Goal: Check status: Check status

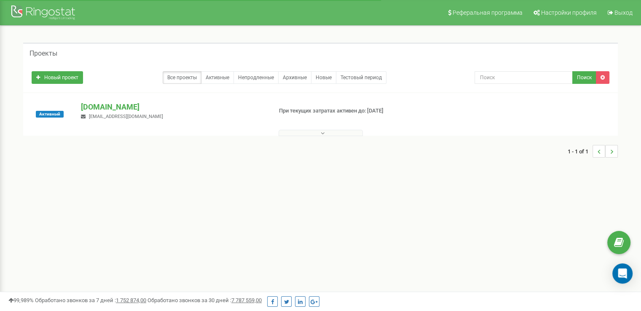
click at [146, 107] on p "[DOMAIN_NAME]" at bounding box center [173, 107] width 184 height 11
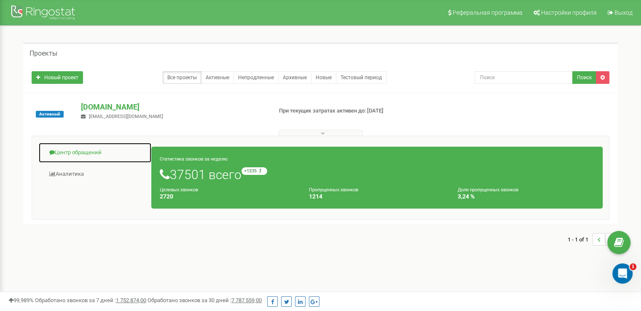
drag, startPoint x: 89, startPoint y: 152, endPoint x: 148, endPoint y: 160, distance: 59.6
click at [89, 152] on link "Центр обращений" at bounding box center [94, 152] width 113 height 21
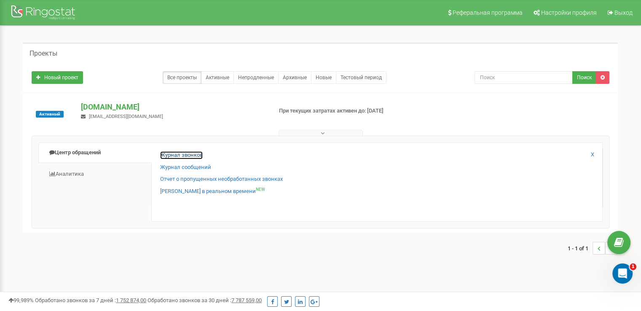
click at [173, 153] on link "Журнал звонков" at bounding box center [181, 155] width 43 height 8
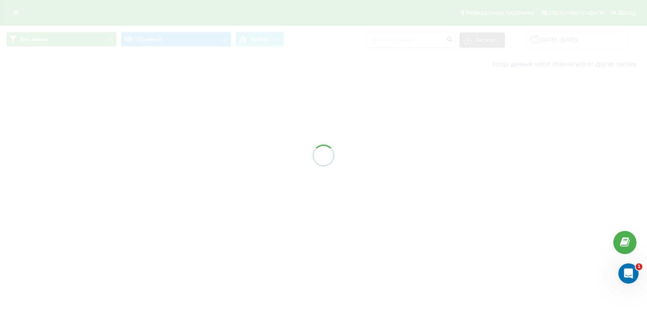
click at [570, 41] on div at bounding box center [323, 155] width 647 height 311
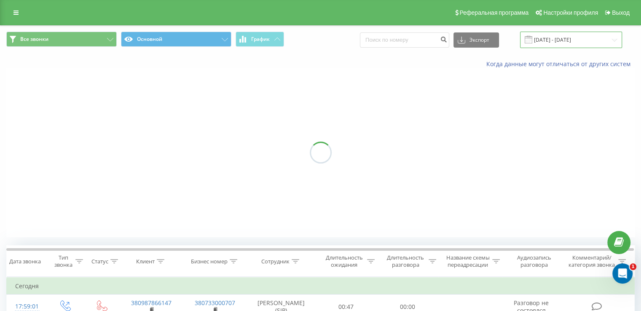
click at [571, 42] on input "21.07.2025 - 21.08.2025" at bounding box center [571, 40] width 102 height 16
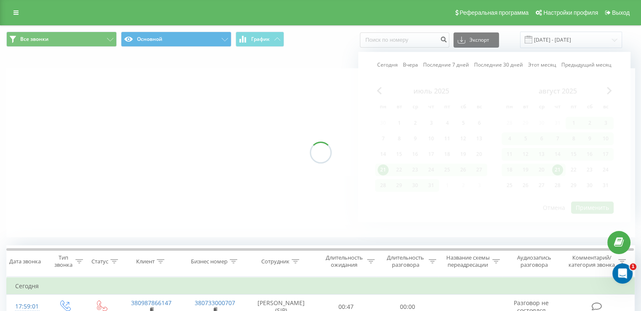
click at [559, 163] on div at bounding box center [320, 152] width 628 height 168
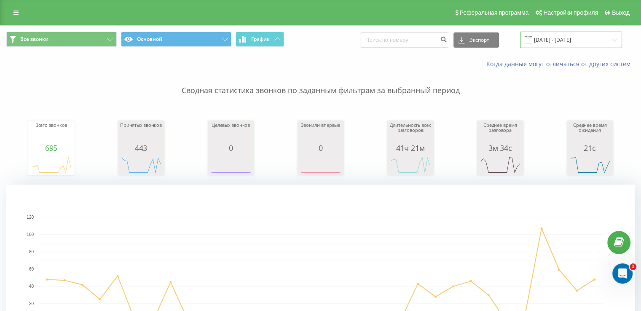
click at [561, 39] on input "21.07.2025 - 21.08.2025" at bounding box center [571, 40] width 102 height 16
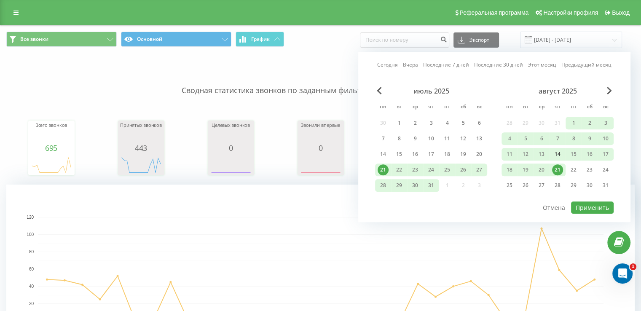
click at [564, 159] on div "14" at bounding box center [557, 154] width 16 height 13
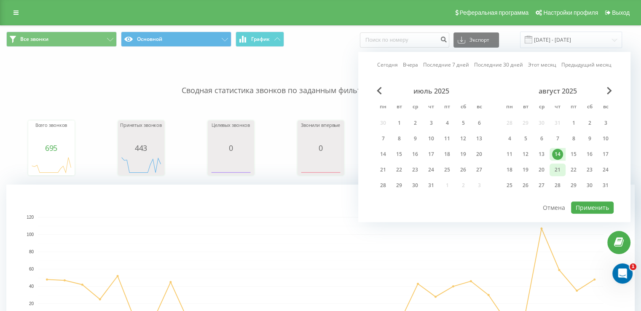
click at [559, 166] on div "21" at bounding box center [557, 169] width 11 height 11
click at [601, 223] on rect "A chart." at bounding box center [320, 269] width 565 height 104
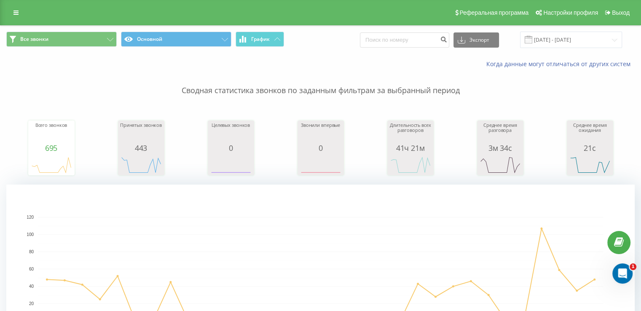
click at [593, 211] on rect "A chart." at bounding box center [320, 268] width 628 height 168
click at [558, 46] on input "21.07.2025 - 21.08.2025" at bounding box center [571, 40] width 102 height 16
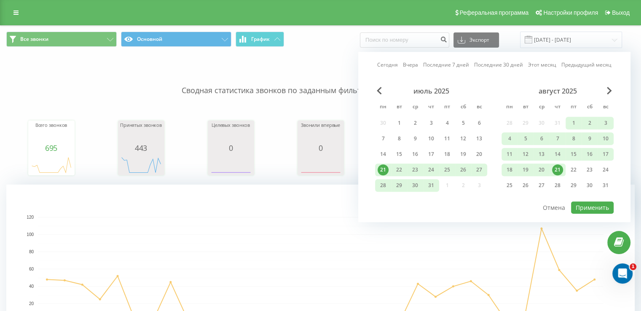
drag, startPoint x: 559, startPoint y: 161, endPoint x: 556, endPoint y: 167, distance: 6.4
click at [557, 161] on div "август 2025 пн вт ср чт пт сб вс 28 29 30 31 1 2 3 4 5 6 7 8 9 10 11 12 13 14 1…" at bounding box center [557, 141] width 112 height 108
click at [557, 171] on div "21" at bounding box center [557, 169] width 11 height 11
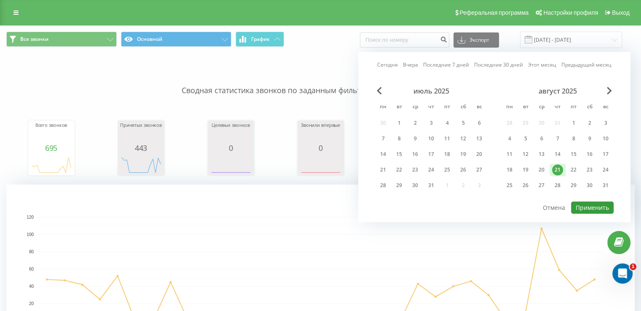
click at [588, 205] on button "Применить" at bounding box center [592, 207] width 43 height 12
type input "21.08.2025 - 21.08.2025"
